Goal: Task Accomplishment & Management: Manage account settings

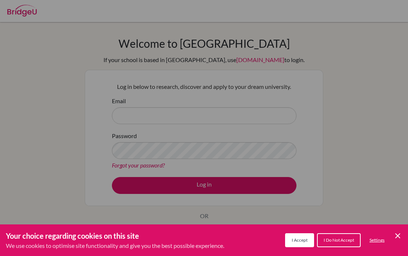
click at [304, 243] on button "I Accept" at bounding box center [299, 240] width 29 height 14
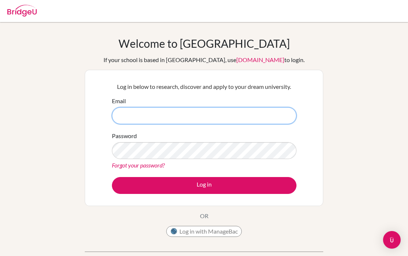
click at [216, 110] on input "Email" at bounding box center [204, 115] width 185 height 17
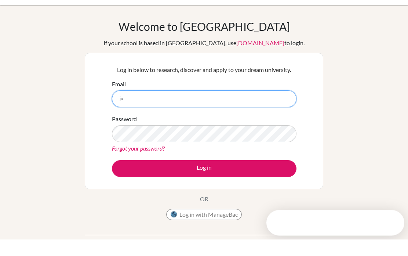
type input "j"
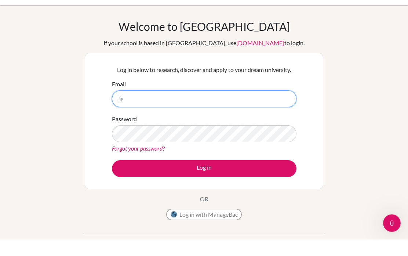
type input "j"
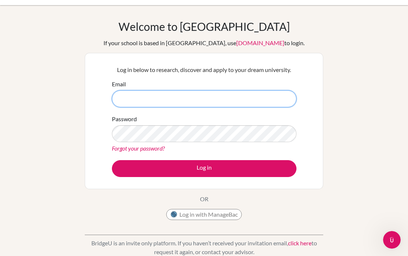
scroll to position [17, 0]
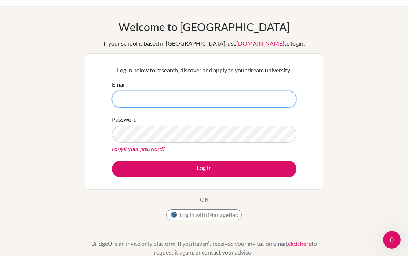
type input "[PERSON_NAME][EMAIL_ADDRESS][PERSON_NAME][DOMAIN_NAME]"
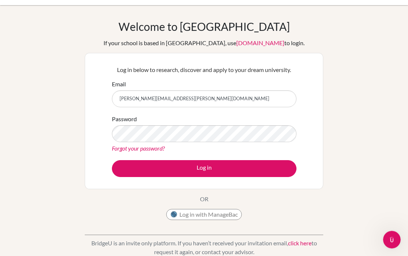
click at [266, 164] on button "Log in" at bounding box center [204, 168] width 185 height 17
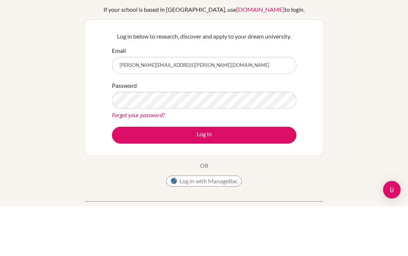
scroll to position [50, 0]
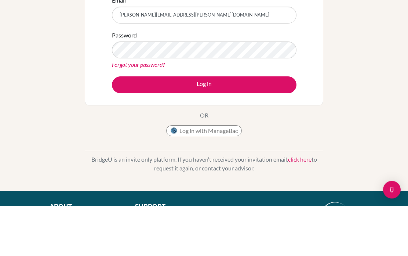
click at [204, 135] on button "Log in" at bounding box center [204, 135] width 185 height 17
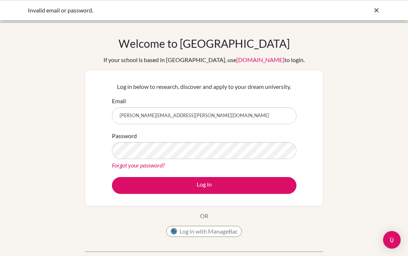
click at [380, 6] on div "Invalid email or password." at bounding box center [204, 10] width 408 height 20
click at [376, 10] on icon at bounding box center [376, 10] width 7 height 7
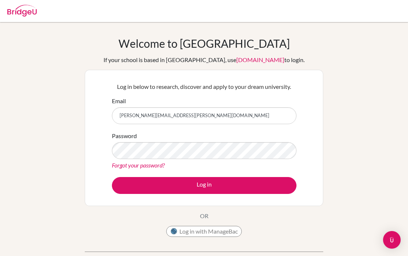
click at [155, 167] on link "Forgot your password?" at bounding box center [138, 165] width 53 height 7
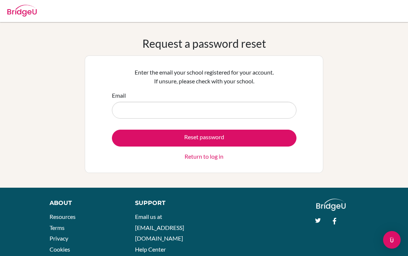
click at [259, 108] on input "Email" at bounding box center [204, 110] width 185 height 17
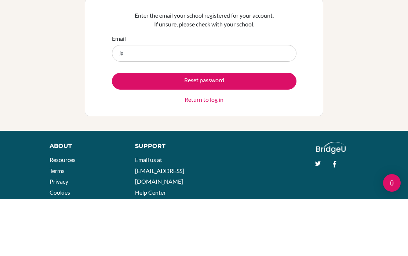
type input "j"
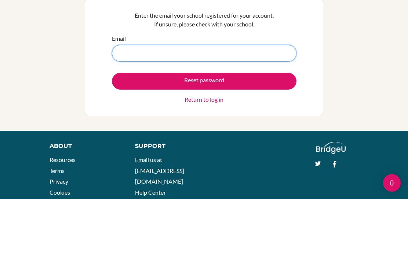
type input "[PERSON_NAME][EMAIL_ADDRESS][PERSON_NAME][DOMAIN_NAME]"
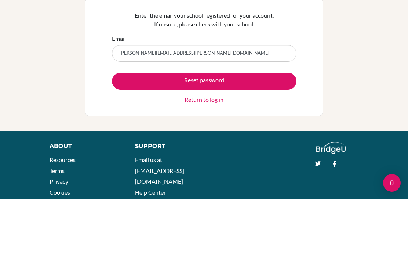
scroll to position [30, 0]
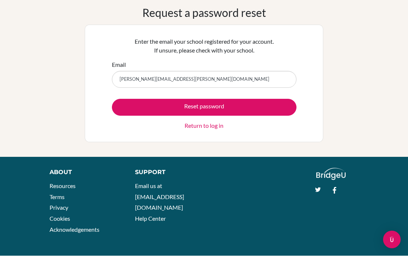
click at [213, 125] on link "Return to log in" at bounding box center [204, 126] width 39 height 9
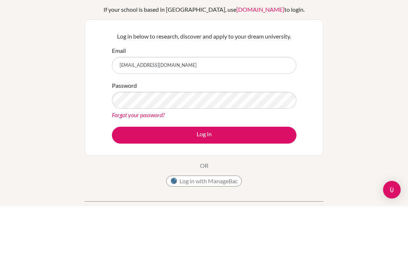
scroll to position [50, 0]
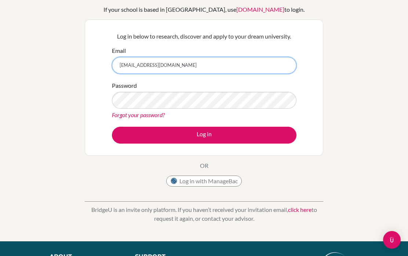
type input "[EMAIL_ADDRESS][DOMAIN_NAME]"
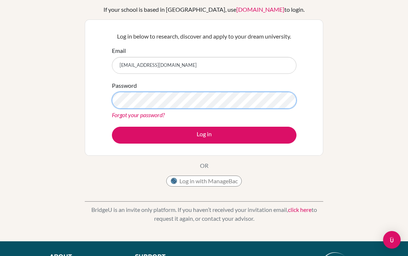
scroll to position [50, 0]
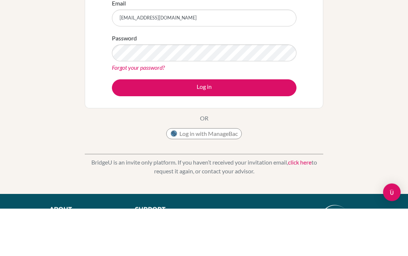
click at [156, 112] on link "Forgot your password?" at bounding box center [138, 115] width 53 height 7
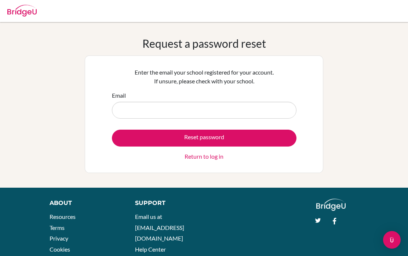
click at [251, 115] on input "Email" at bounding box center [204, 110] width 185 height 17
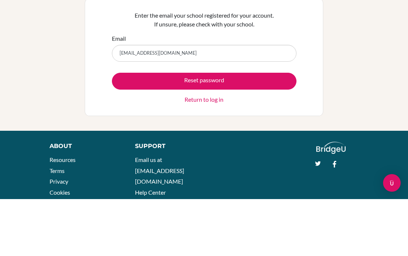
type input "Juanpimeza@icloud.com"
click at [266, 130] on button "Reset password" at bounding box center [204, 138] width 185 height 17
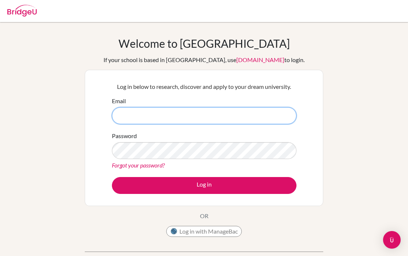
scroll to position [97, 0]
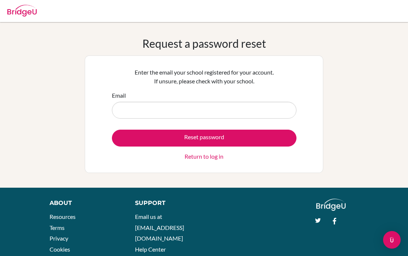
scroll to position [31, 0]
